Goal: Contribute content: Contribute content

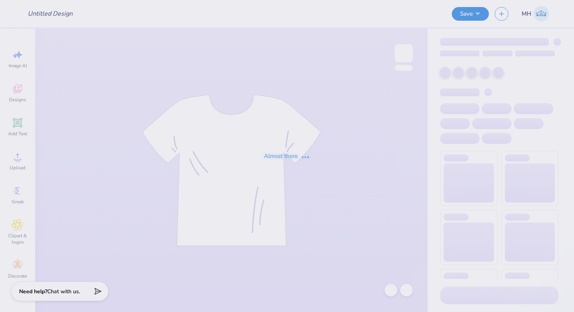
type input "Dk"
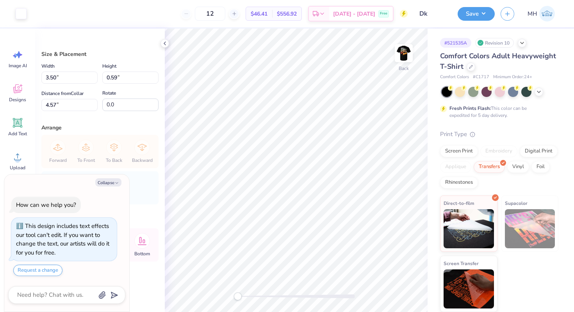
type textarea "x"
type input "4.15"
type input "0.70"
type input "4.46"
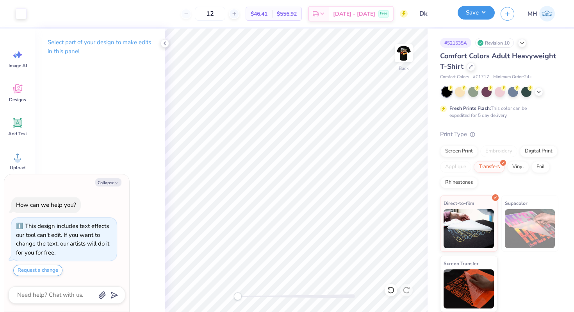
click at [476, 13] on button "Save" at bounding box center [476, 13] width 37 height 14
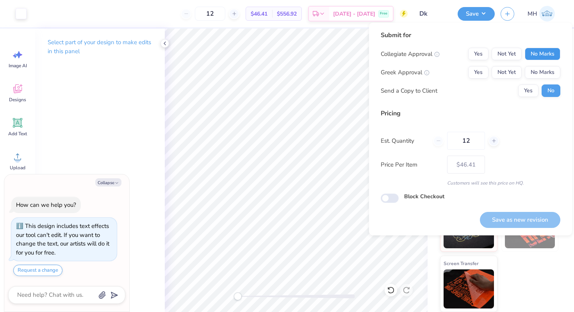
click at [527, 50] on button "No Marks" at bounding box center [543, 54] width 36 height 13
click at [535, 68] on button "No Marks" at bounding box center [543, 72] width 36 height 13
click at [527, 214] on button "Save as new revision" at bounding box center [520, 220] width 81 height 16
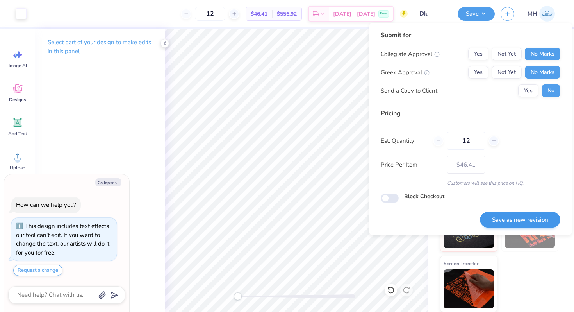
type textarea "x"
type input "– –"
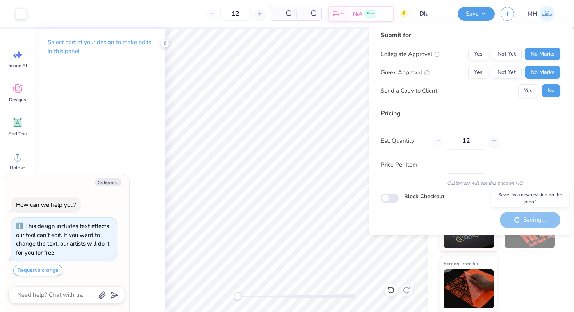
type textarea "x"
type input "$46.41"
